Goal: Task Accomplishment & Management: Manage account settings

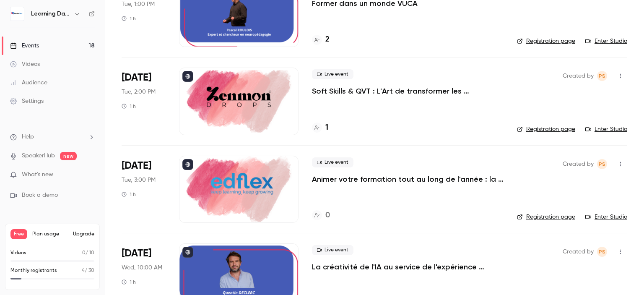
scroll to position [345, 0]
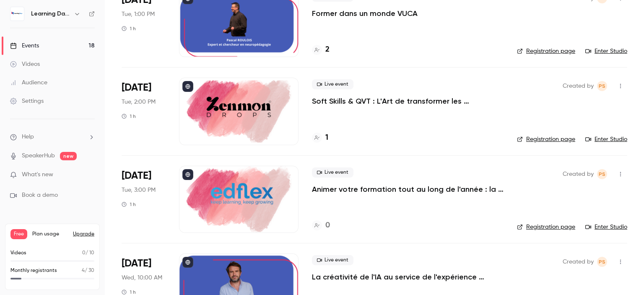
click at [398, 100] on p "Soft Skills & QVT : L'Art de transformer les compétences humaines en levier de …" at bounding box center [407, 101] width 191 height 10
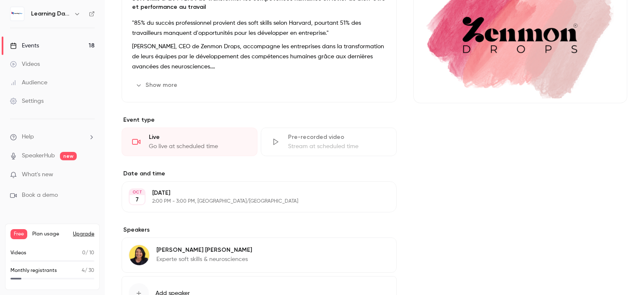
scroll to position [103, 0]
click at [313, 20] on p ""85% du succès professionnel provient des soft skills selon Harvard, pourtant 5…" at bounding box center [259, 28] width 254 height 20
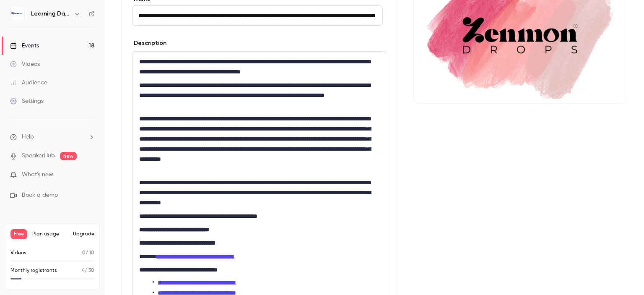
scroll to position [0, 0]
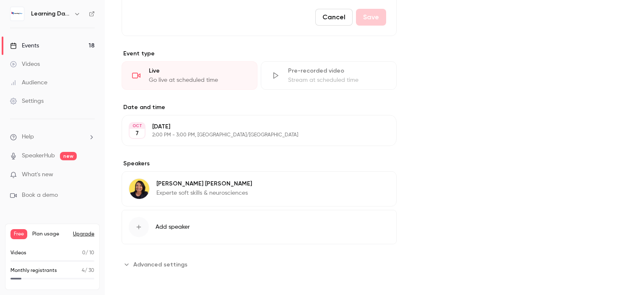
drag, startPoint x: 138, startPoint y: 212, endPoint x: 322, endPoint y: 311, distance: 208.6
click at [322, 294] on html "**********" at bounding box center [322, 180] width 644 height 360
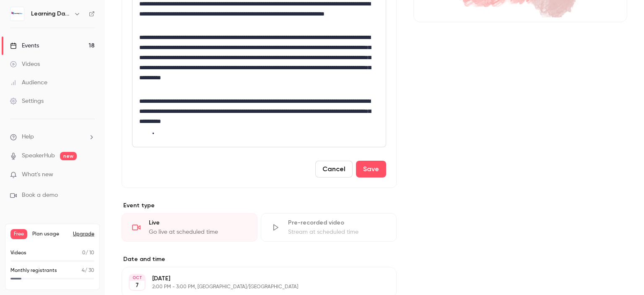
drag, startPoint x: 643, startPoint y: 221, endPoint x: 503, endPoint y: 123, distance: 171.2
click at [639, 151] on main "**********" at bounding box center [374, 147] width 539 height 295
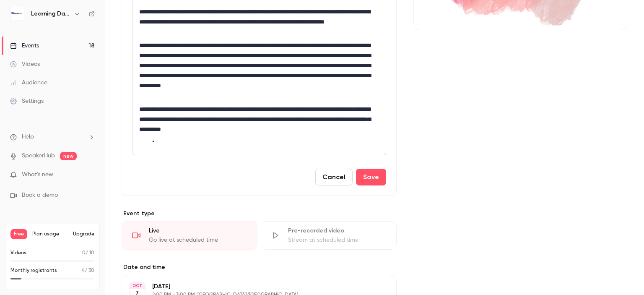
click at [327, 153] on div "**********" at bounding box center [258, 66] width 253 height 176
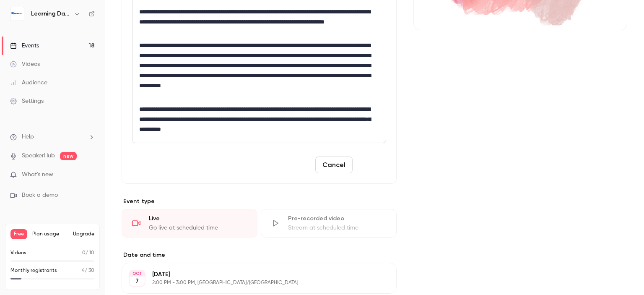
click at [369, 160] on button "Save" at bounding box center [371, 164] width 30 height 17
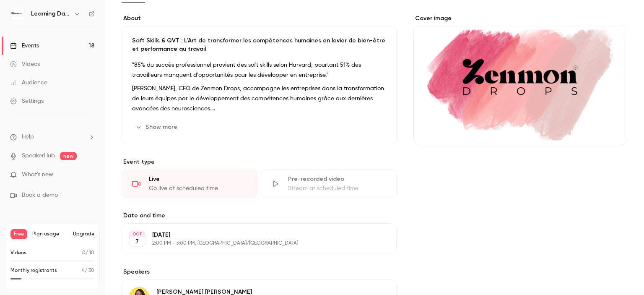
scroll to position [0, 0]
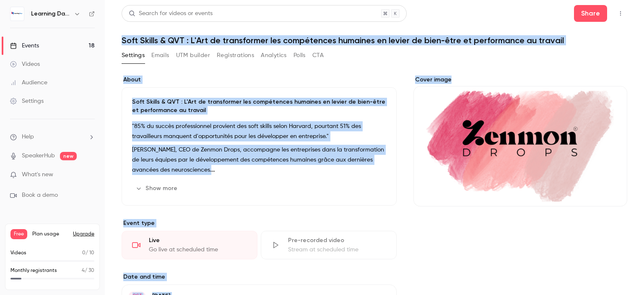
drag, startPoint x: 643, startPoint y: 151, endPoint x: 615, endPoint y: -22, distance: 175.3
click at [615, 0] on html "Learning Days Events 18 Videos Audience Settings Help SpeakerHub new What's new…" at bounding box center [322, 180] width 644 height 360
click at [27, 48] on div "Events" at bounding box center [24, 45] width 29 height 8
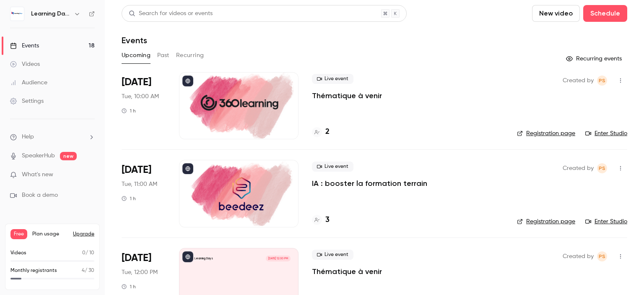
click at [89, 13] on icon at bounding box center [91, 13] width 5 height 5
